Goal: Information Seeking & Learning: Check status

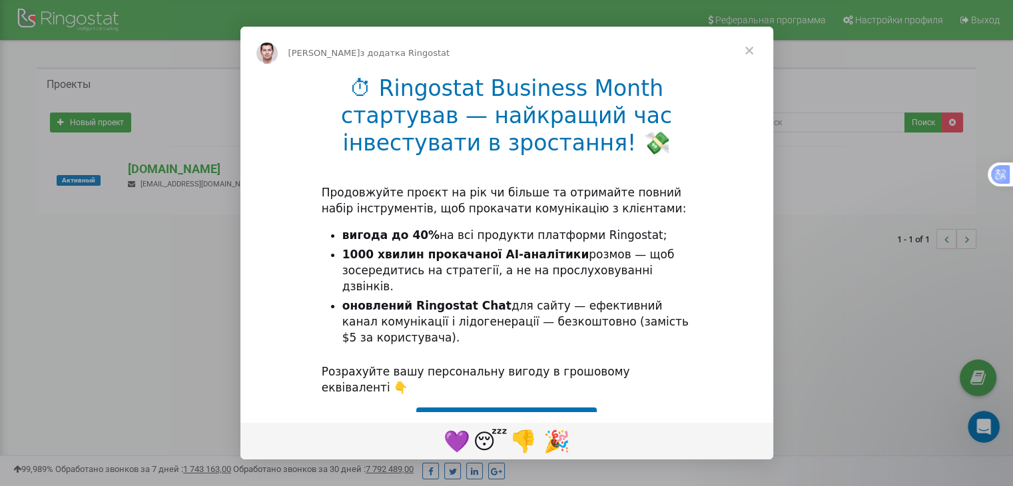
click at [749, 47] on span "Закрити" at bounding box center [750, 51] width 48 height 48
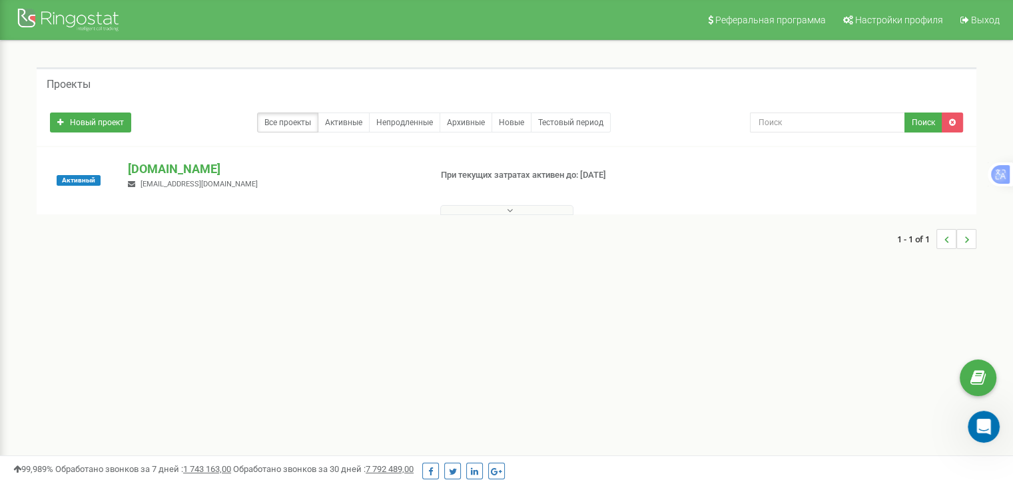
click at [110, 176] on div "Активный" at bounding box center [79, 181] width 78 height 40
click at [532, 205] on button at bounding box center [506, 210] width 133 height 10
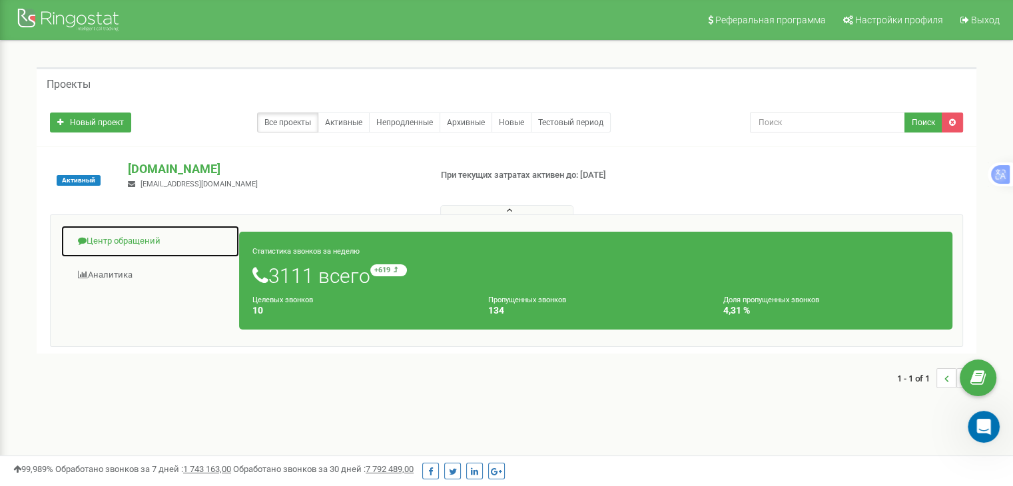
click at [129, 248] on link "Центр обращений" at bounding box center [150, 241] width 179 height 33
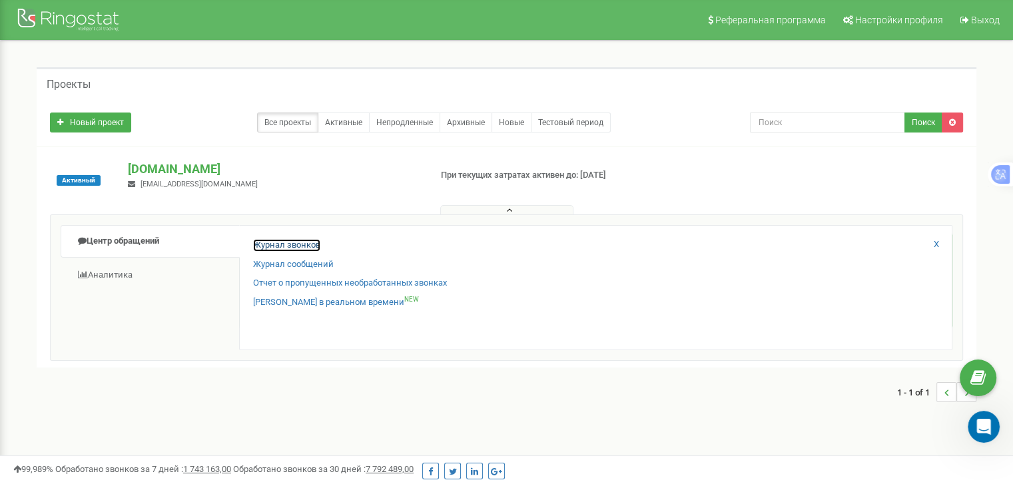
click at [292, 244] on link "Журнал звонков" at bounding box center [286, 245] width 67 height 13
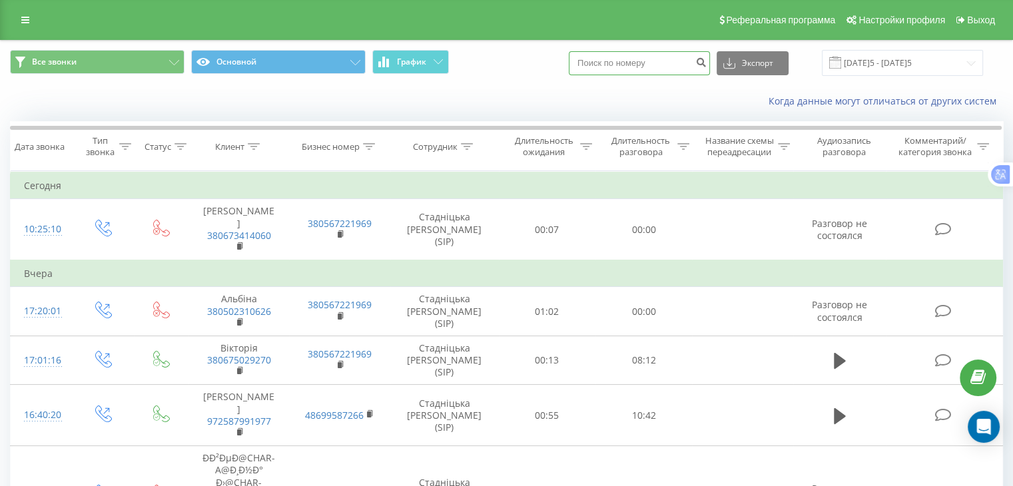
click at [669, 58] on input at bounding box center [639, 63] width 141 height 24
paste input "380988818951"
type input "380988818951"
click at [707, 61] on icon "submit" at bounding box center [701, 61] width 11 height 8
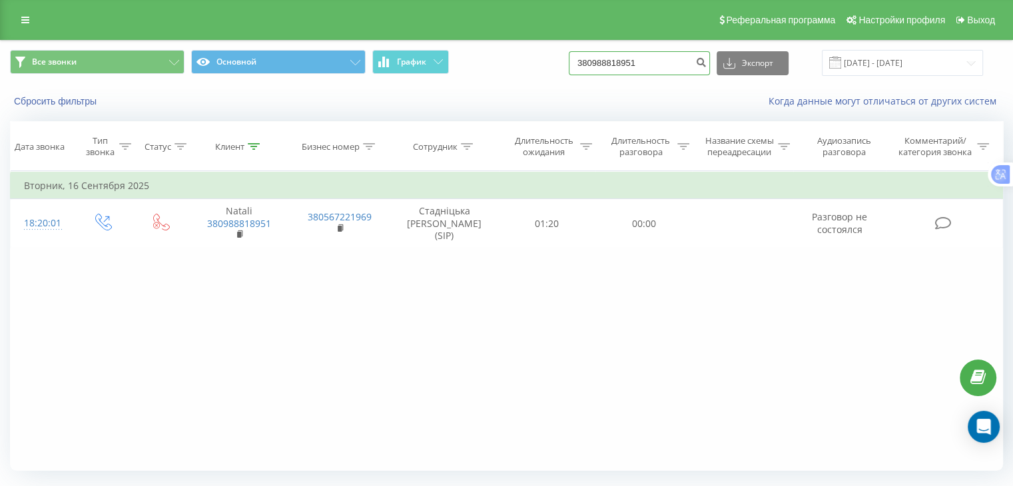
click at [679, 59] on input "380988818951" at bounding box center [639, 63] width 141 height 24
paste input "380500574696"
type input "380500574696"
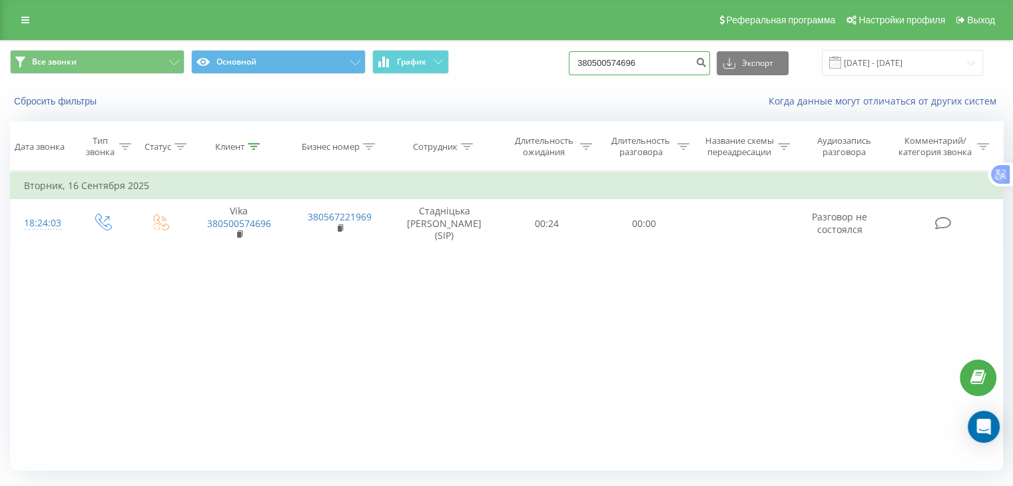
click at [642, 64] on input "380500574696" at bounding box center [639, 63] width 141 height 24
paste input "1997"
type input "1997"
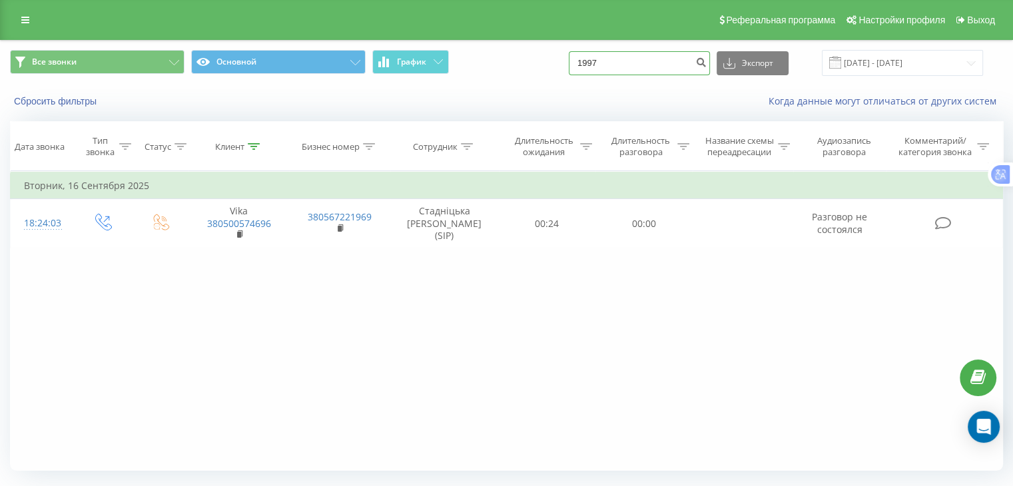
click at [622, 63] on input "1997" at bounding box center [639, 63] width 141 height 24
